Goal: Information Seeking & Learning: Learn about a topic

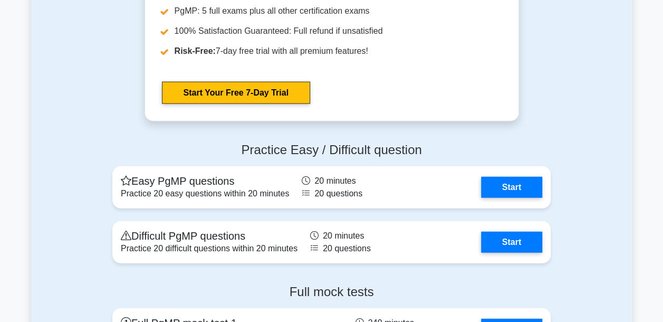
scroll to position [1250, 0]
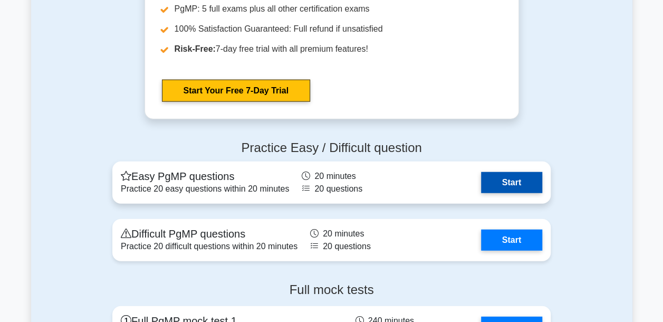
click at [481, 190] on link "Start" at bounding box center [511, 182] width 61 height 21
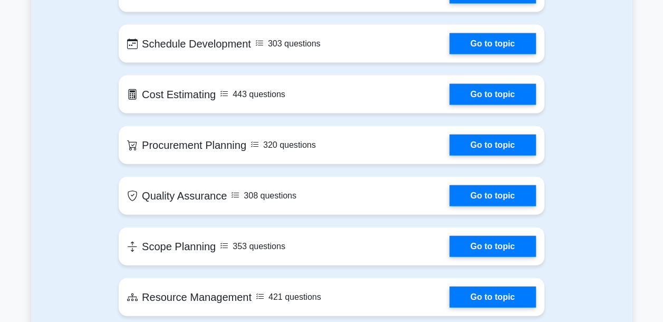
scroll to position [1155, 0]
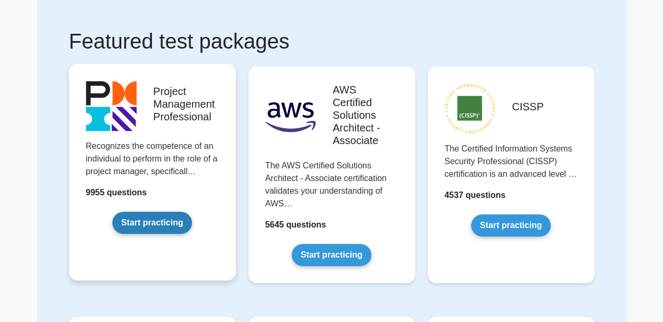
scroll to position [47, 0]
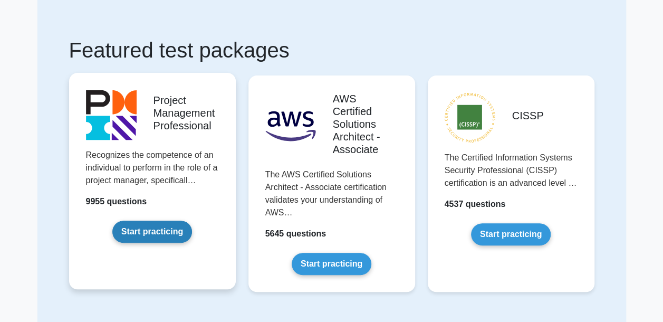
click at [159, 223] on link "Start practicing" at bounding box center [152, 231] width 80 height 22
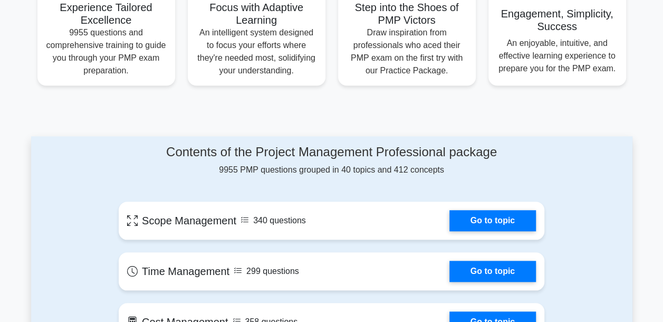
scroll to position [387, 0]
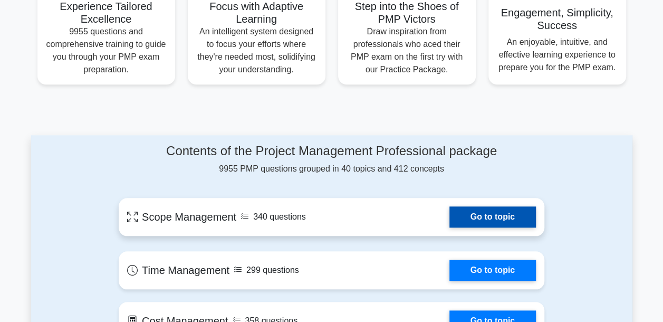
click at [463, 206] on link "Go to topic" at bounding box center [492, 216] width 87 height 21
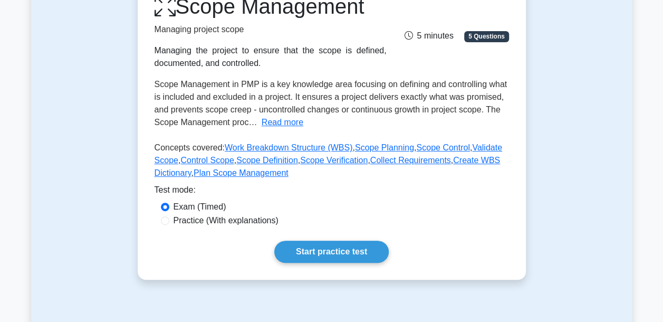
scroll to position [164, 0]
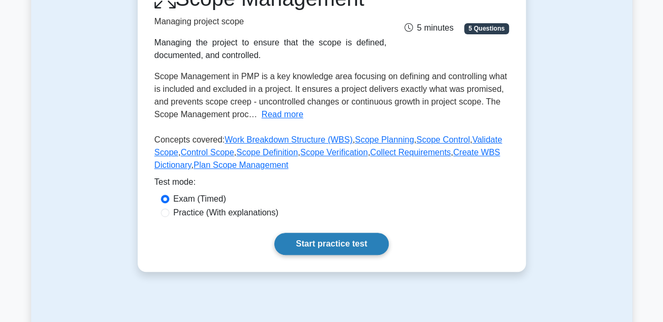
click at [359, 241] on link "Start practice test" at bounding box center [331, 244] width 114 height 22
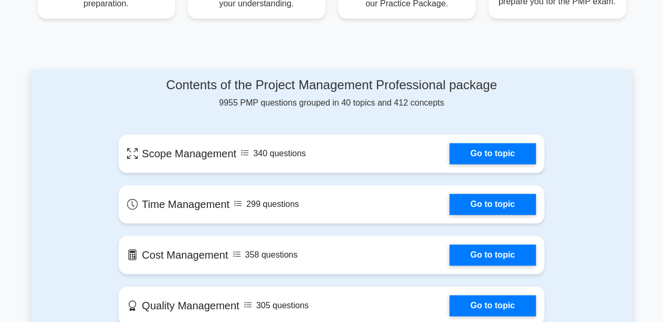
scroll to position [455, 0]
